Goal: Transaction & Acquisition: Purchase product/service

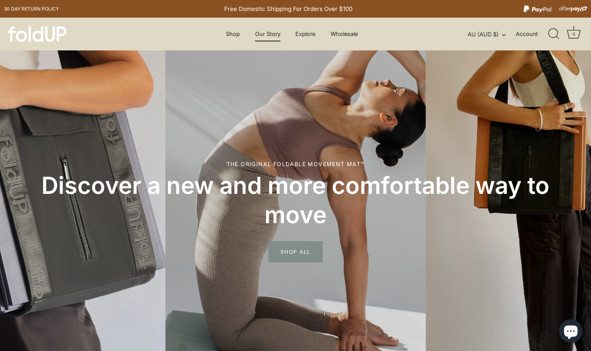
click at [270, 32] on link "Our Story" at bounding box center [267, 34] width 39 height 15
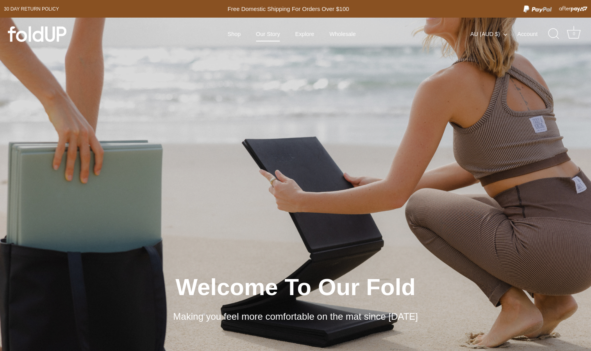
click at [270, 32] on link "Our Story" at bounding box center [268, 34] width 38 height 15
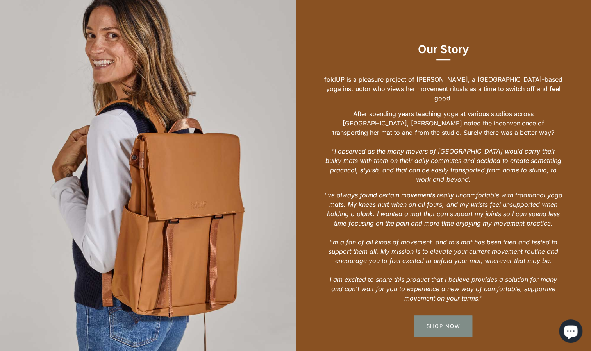
scroll to position [383, 0]
click at [270, 32] on div at bounding box center [148, 190] width 296 height 444
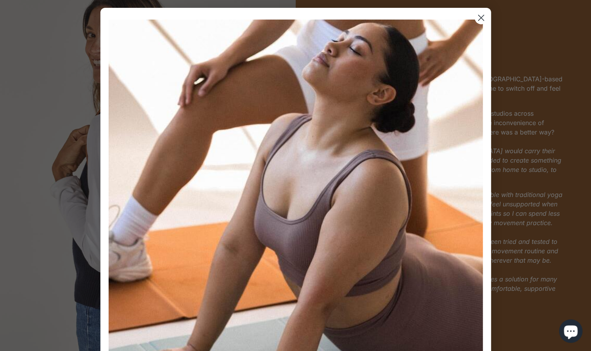
scroll to position [474, 0]
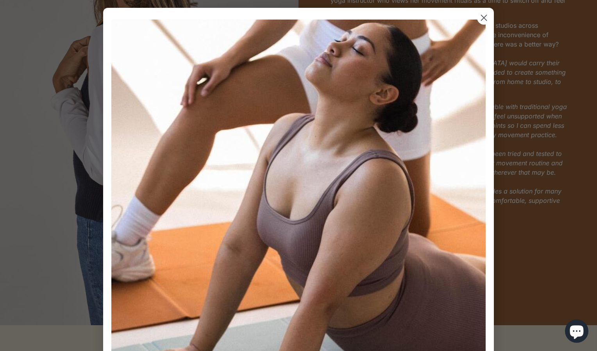
click at [483, 14] on circle "Close dialog" at bounding box center [484, 17] width 13 height 13
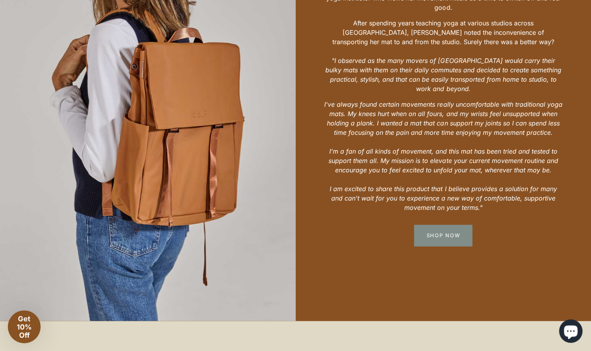
click at [483, 18] on p "After spending years teaching yoga at various studios across Melbourne, Elle no…" at bounding box center [443, 55] width 238 height 75
click at [444, 226] on link "Shop Now" at bounding box center [443, 235] width 58 height 21
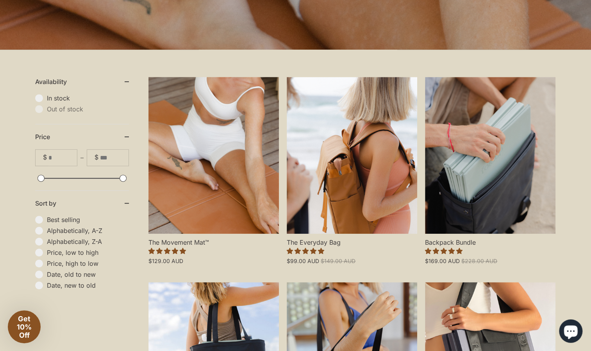
scroll to position [148, 0]
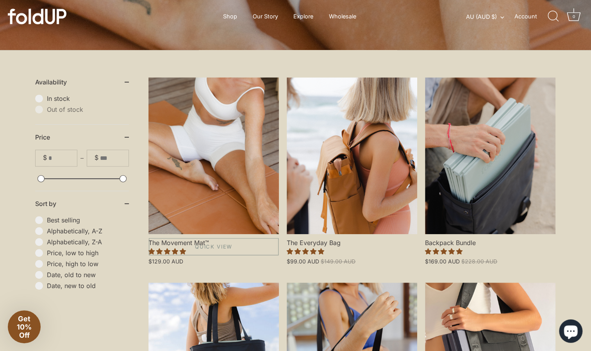
click at [206, 191] on link "The Movement Mat™" at bounding box center [213, 155] width 131 height 157
click at [47, 95] on span "In stock" at bounding box center [88, 99] width 82 height 8
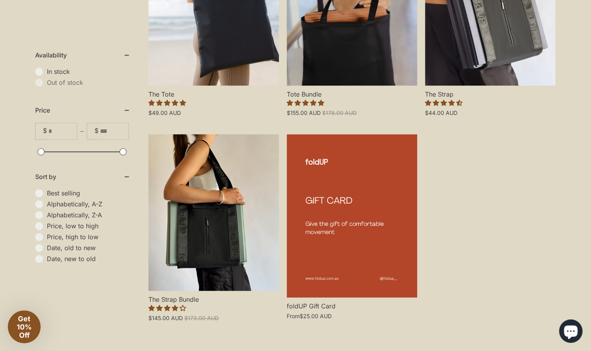
scroll to position [539, 0]
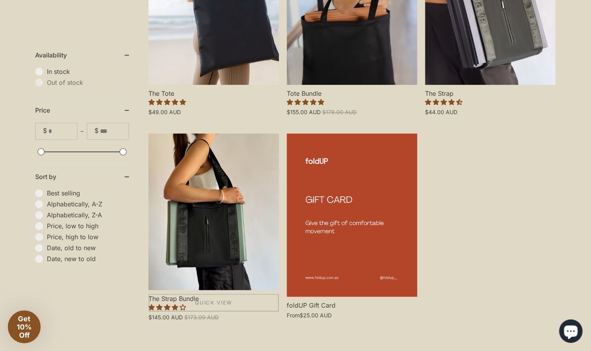
click at [205, 255] on link "The Strap Bundle" at bounding box center [213, 211] width 131 height 157
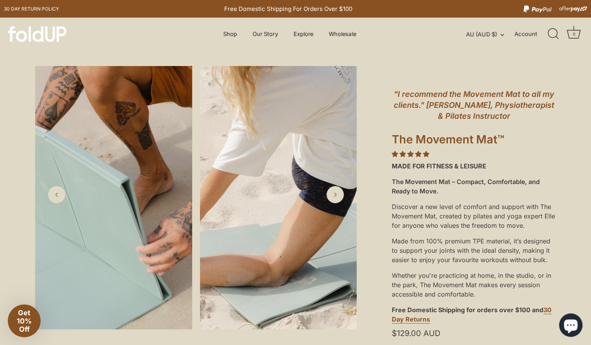
click at [206, 191] on img at bounding box center [278, 197] width 157 height 263
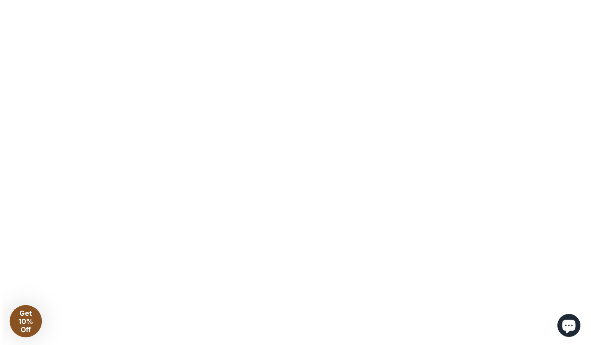
scroll to position [5882, 0]
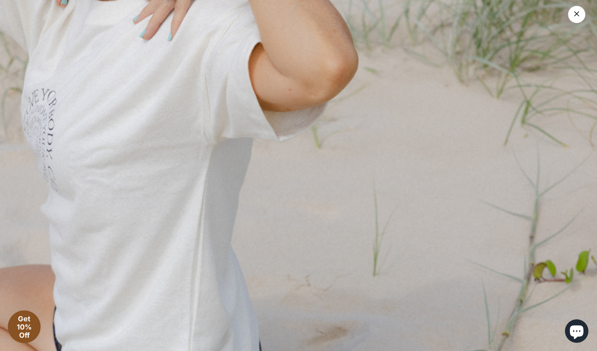
click at [578, 10] on link "×" at bounding box center [576, 14] width 17 height 17
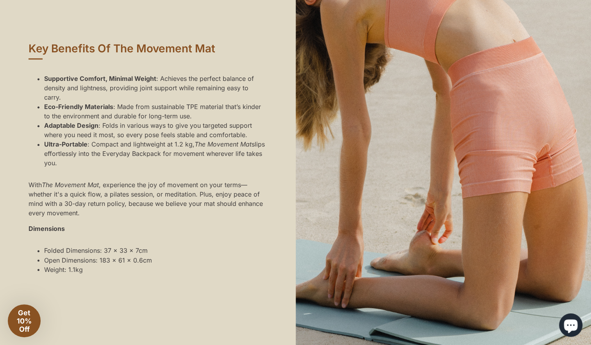
scroll to position [630, 0]
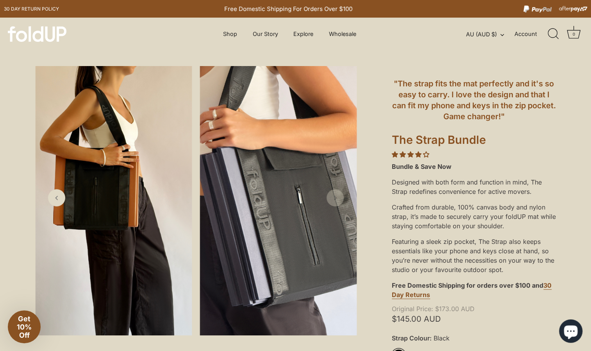
scroll to position [10, 0]
